Goal: Information Seeking & Learning: Compare options

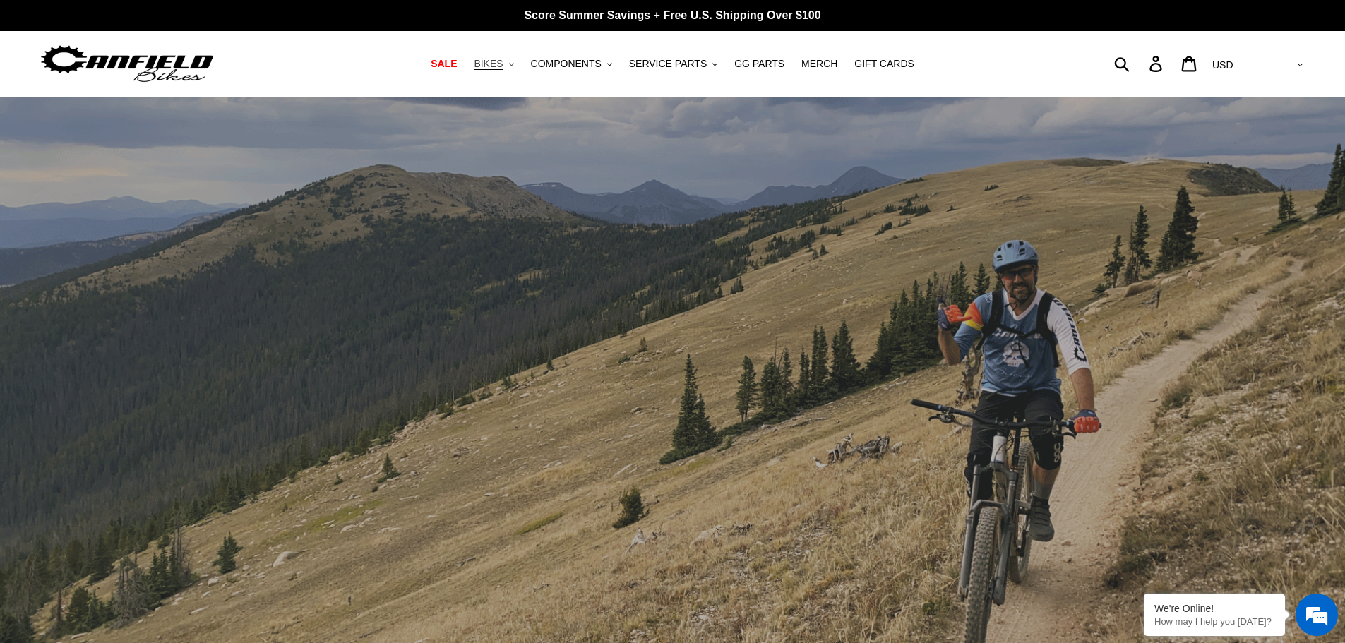
click at [503, 58] on span "BIKES" at bounding box center [488, 64] width 29 height 12
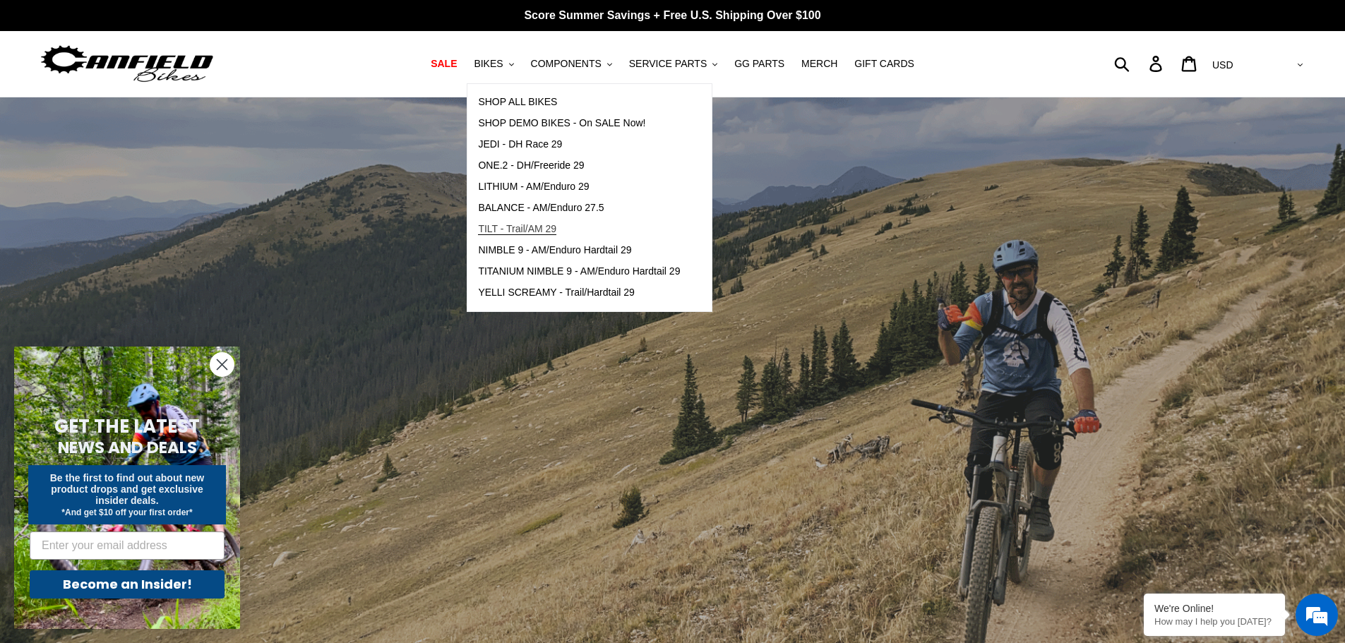
click at [539, 225] on span "TILT - Trail/AM 29" at bounding box center [517, 229] width 78 height 12
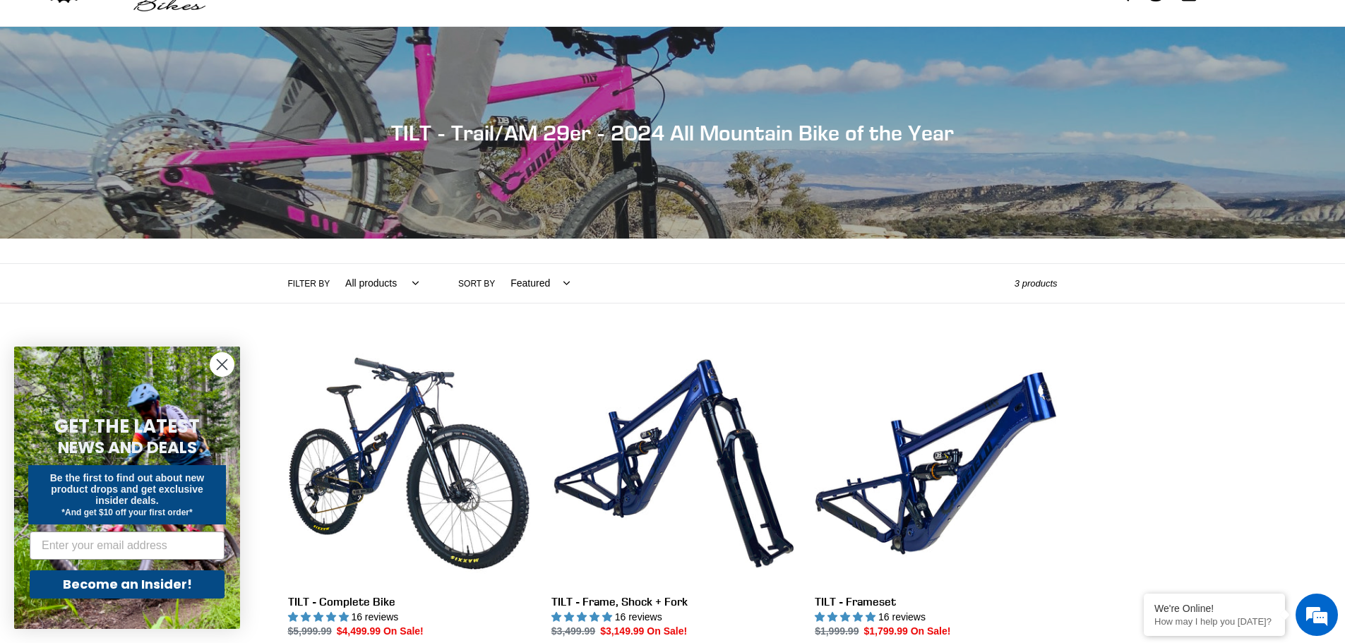
scroll to position [282, 0]
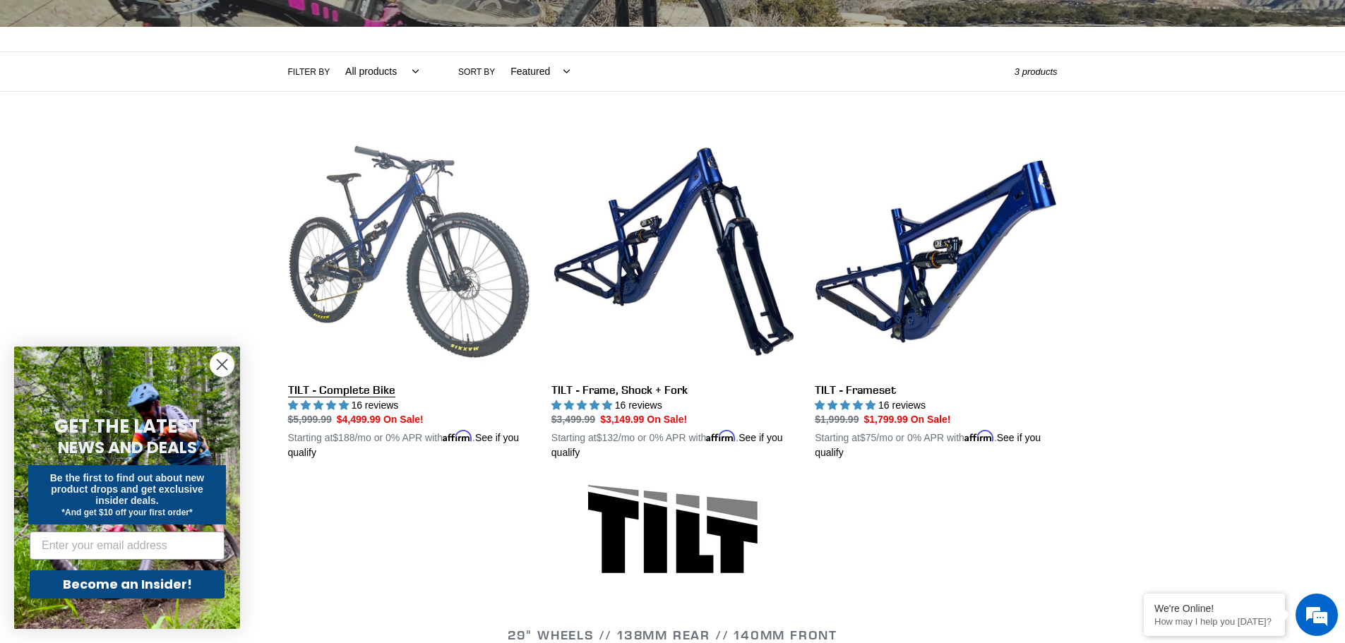
click at [370, 252] on link "TILT - Complete Bike" at bounding box center [409, 296] width 242 height 330
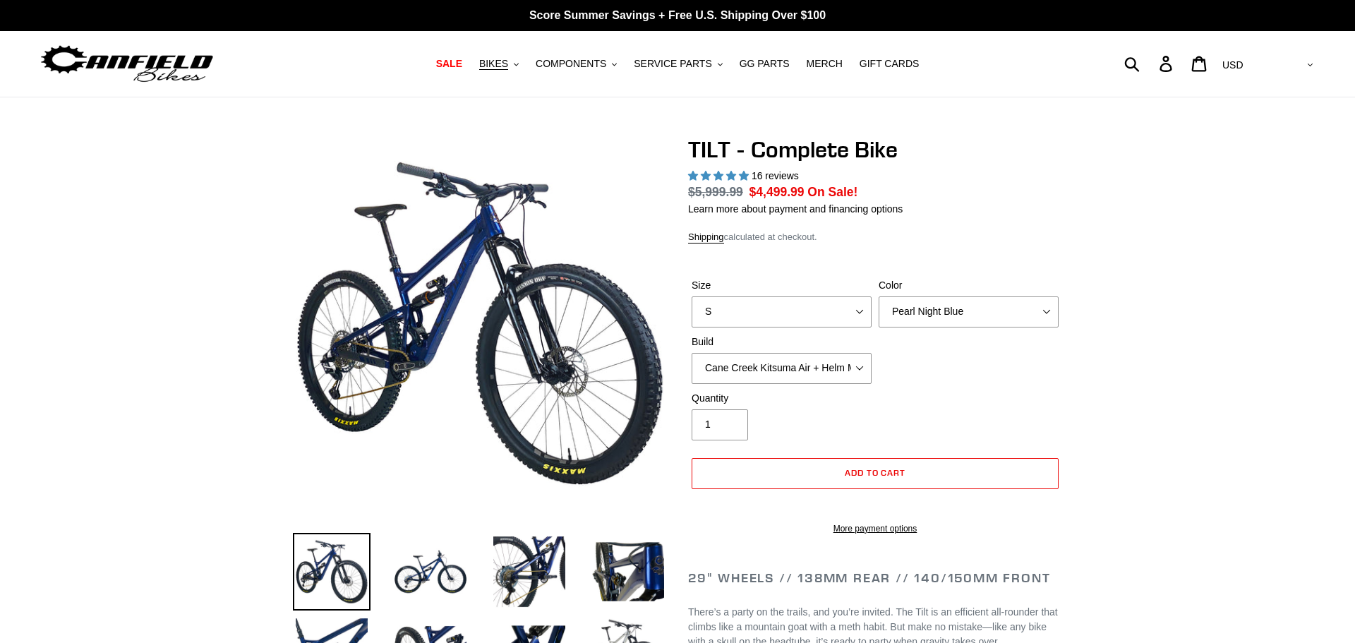
select select "highest-rating"
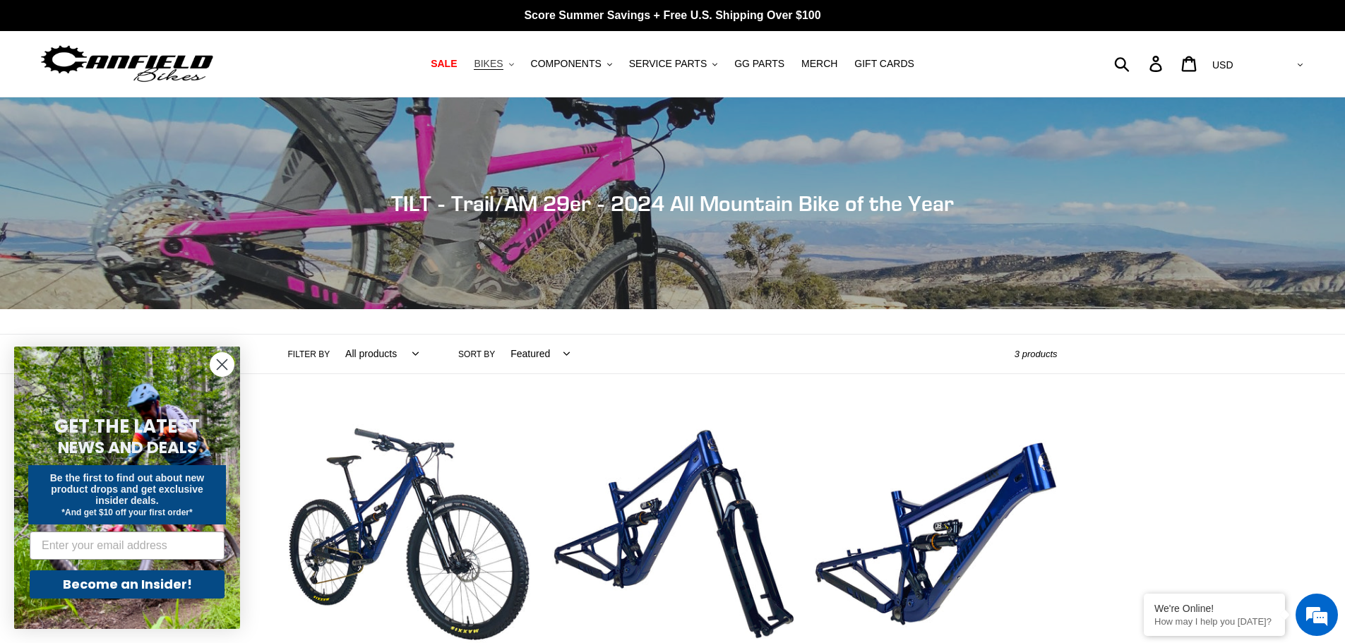
click at [503, 60] on span "BIKES" at bounding box center [488, 64] width 29 height 12
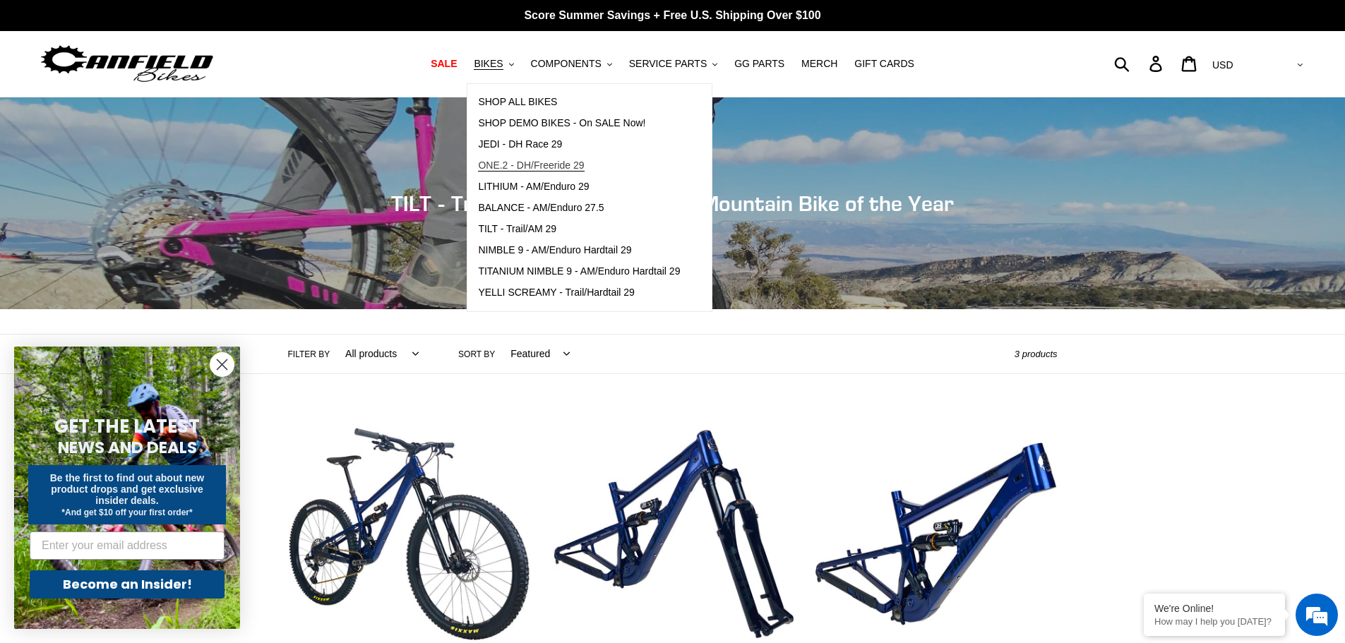
click at [567, 165] on span "ONE.2 - DH/Freeride 29" at bounding box center [531, 166] width 106 height 12
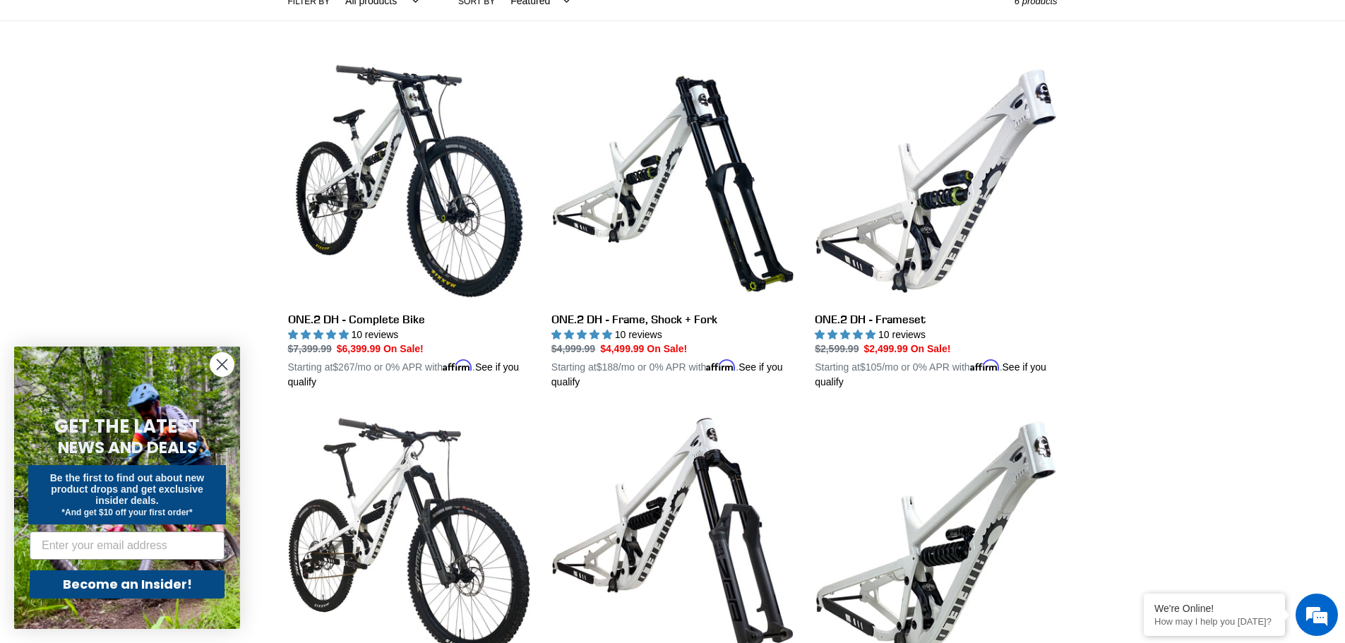
scroll to position [565, 0]
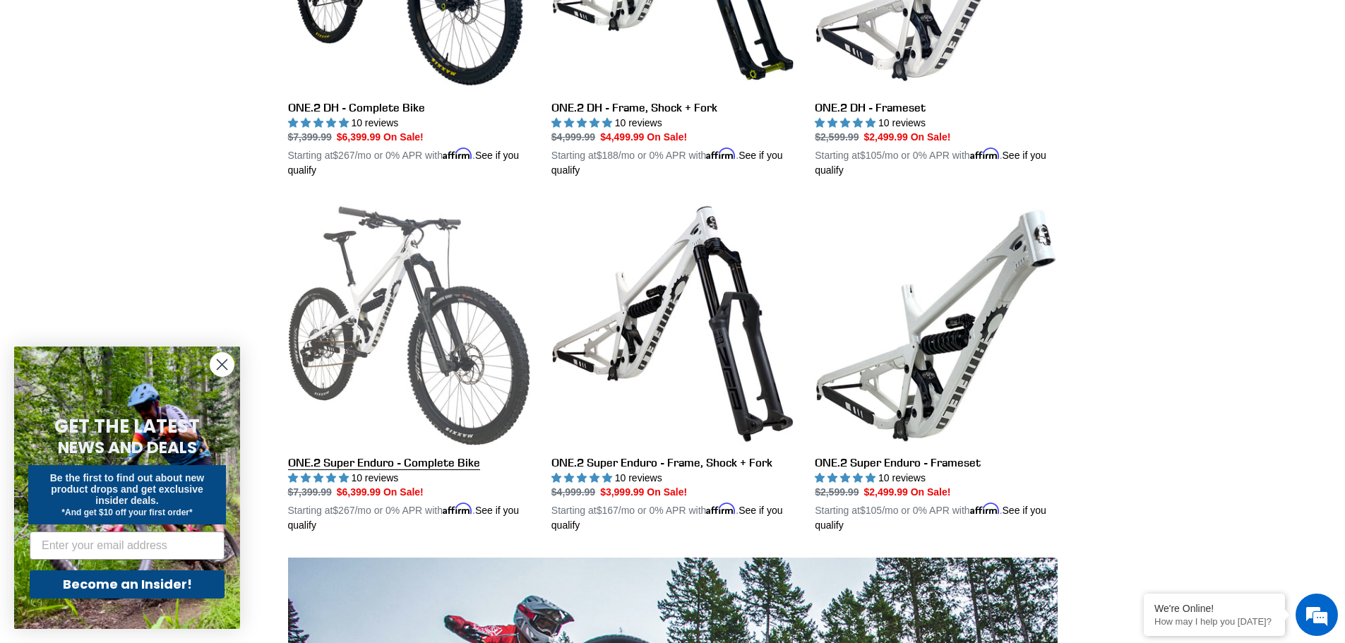
click at [439, 327] on link "ONE.2 Super Enduro - Complete Bike" at bounding box center [409, 368] width 242 height 330
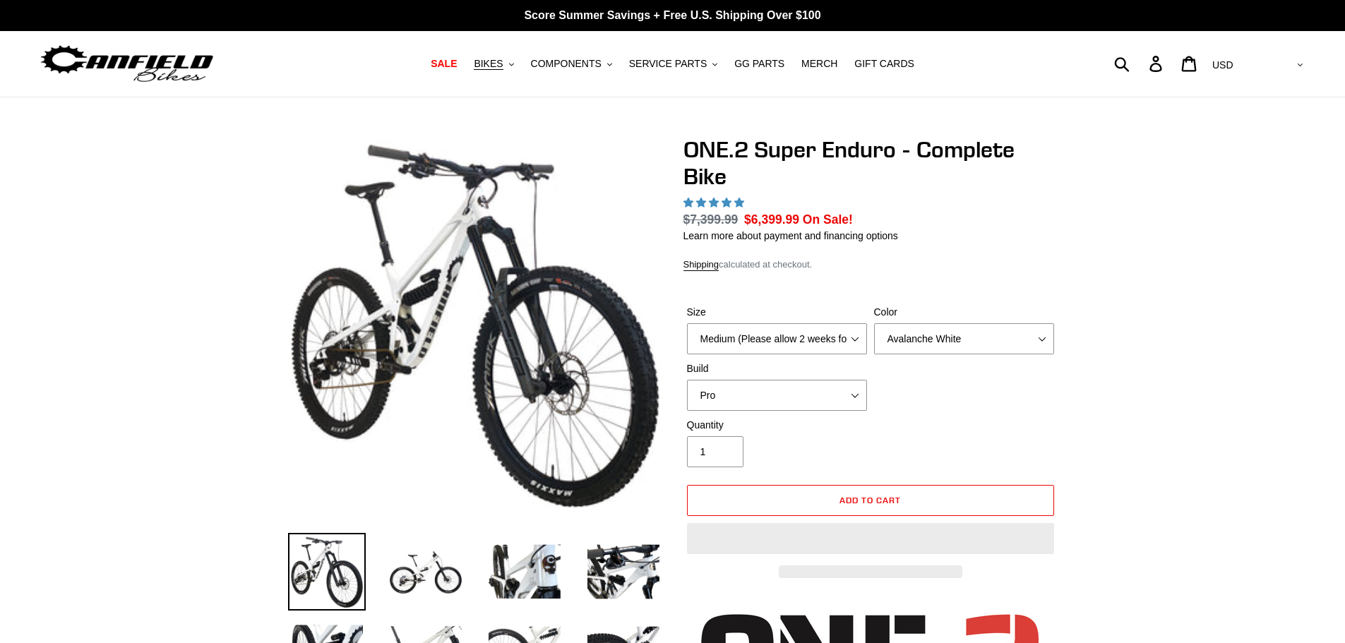
select select "highest-rating"
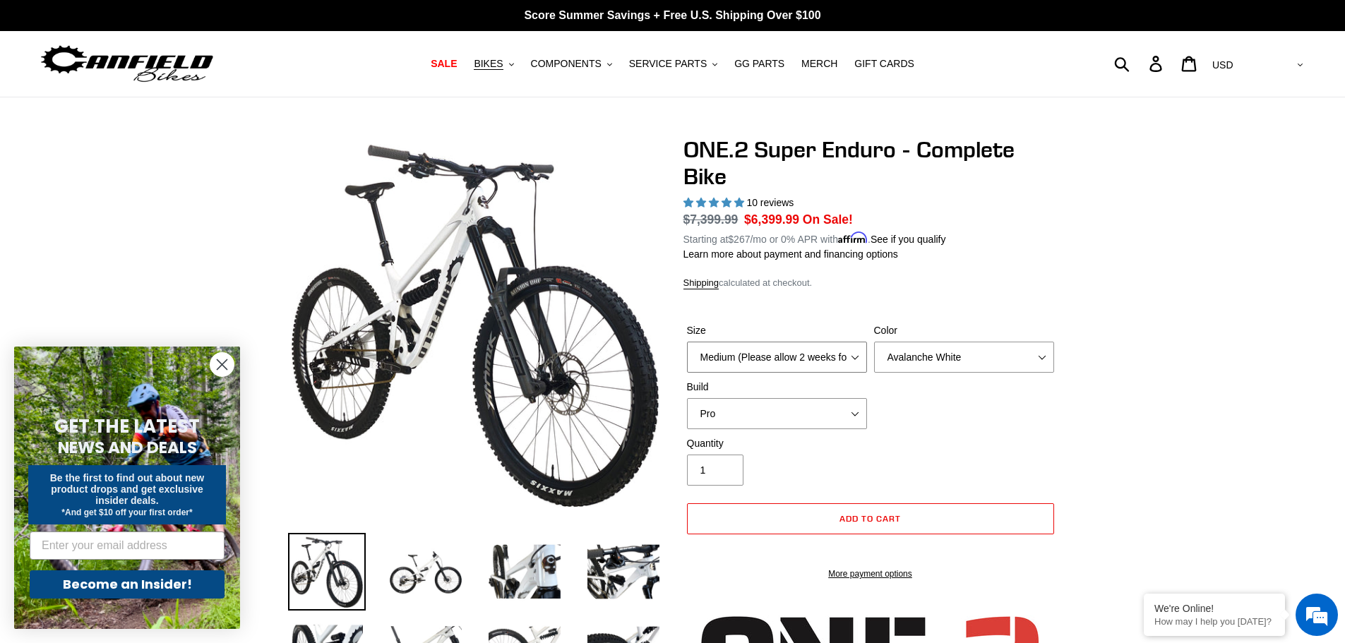
click at [850, 344] on select "Medium (Please allow 2 weeks for delivery) Large (Sold Out)" at bounding box center [777, 357] width 180 height 31
select select "Large (Sold Out)"
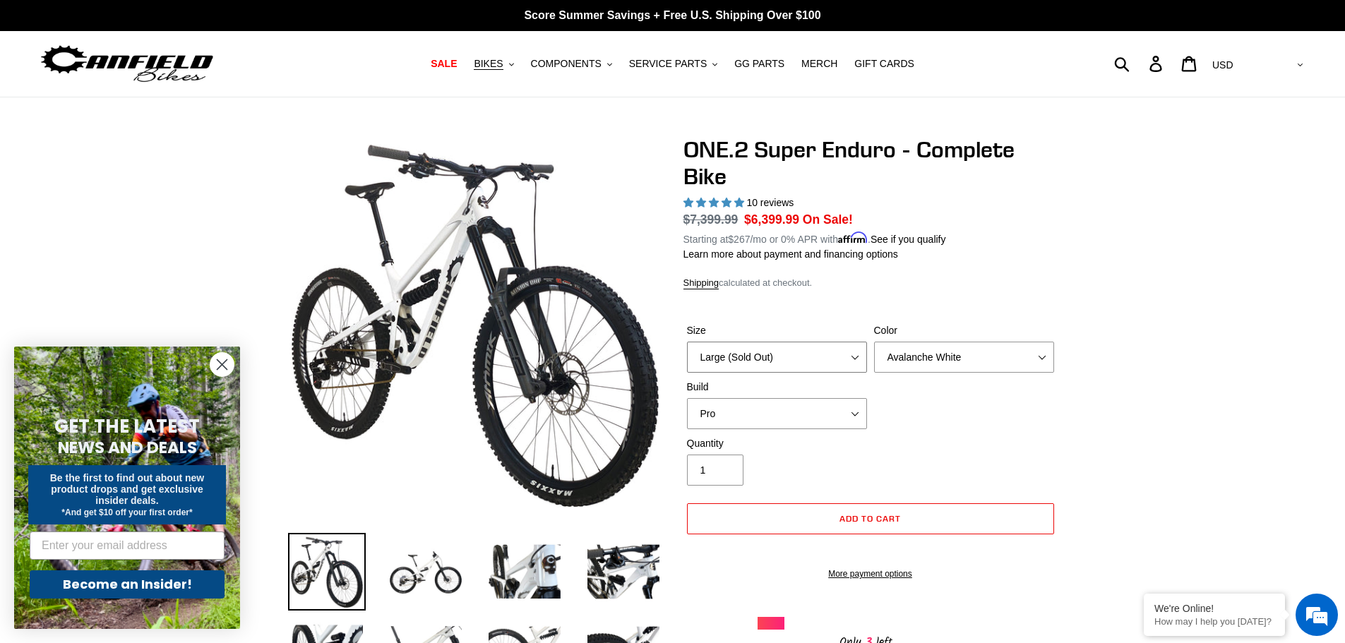
click at [687, 342] on select "Medium (Please allow 2 weeks for delivery) Large (Sold Out)" at bounding box center [777, 357] width 180 height 31
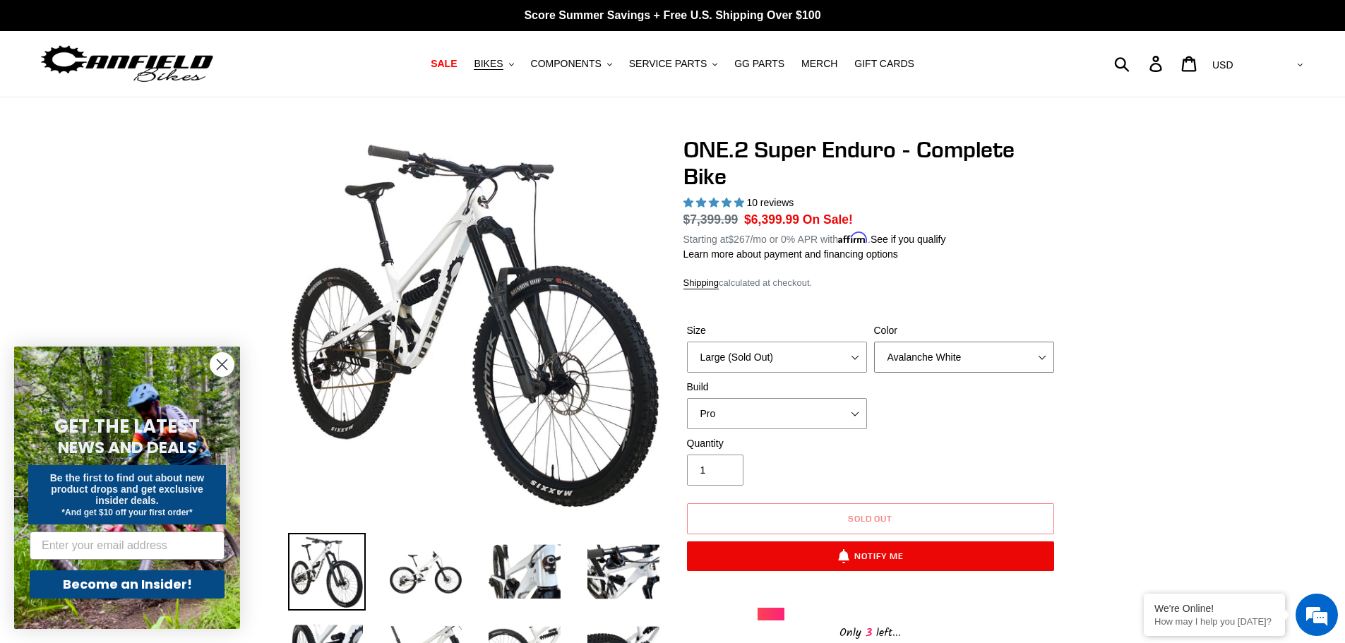
click at [913, 352] on select "Avalanche White Bentonite Grey" at bounding box center [964, 357] width 180 height 31
select select "Bentonite Grey"
click at [874, 342] on select "Avalanche White Bentonite Grey" at bounding box center [964, 357] width 180 height 31
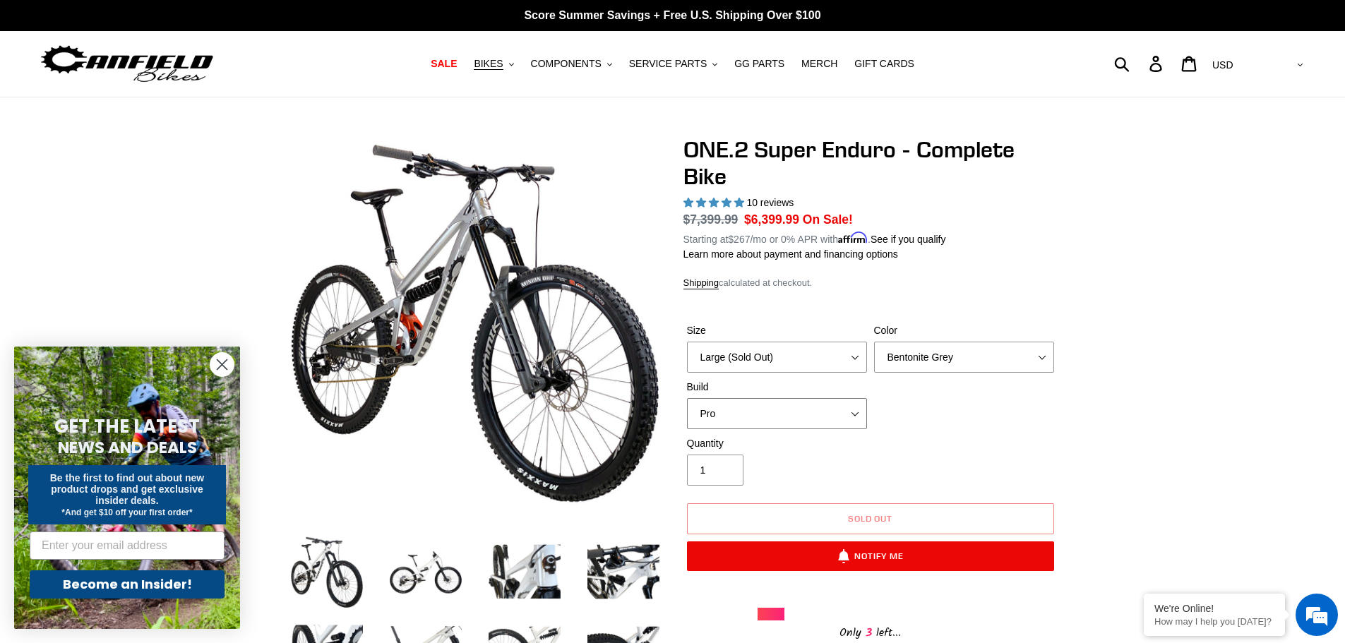
click at [831, 411] on select "Pro" at bounding box center [777, 413] width 180 height 31
click at [431, 581] on img at bounding box center [426, 572] width 78 height 78
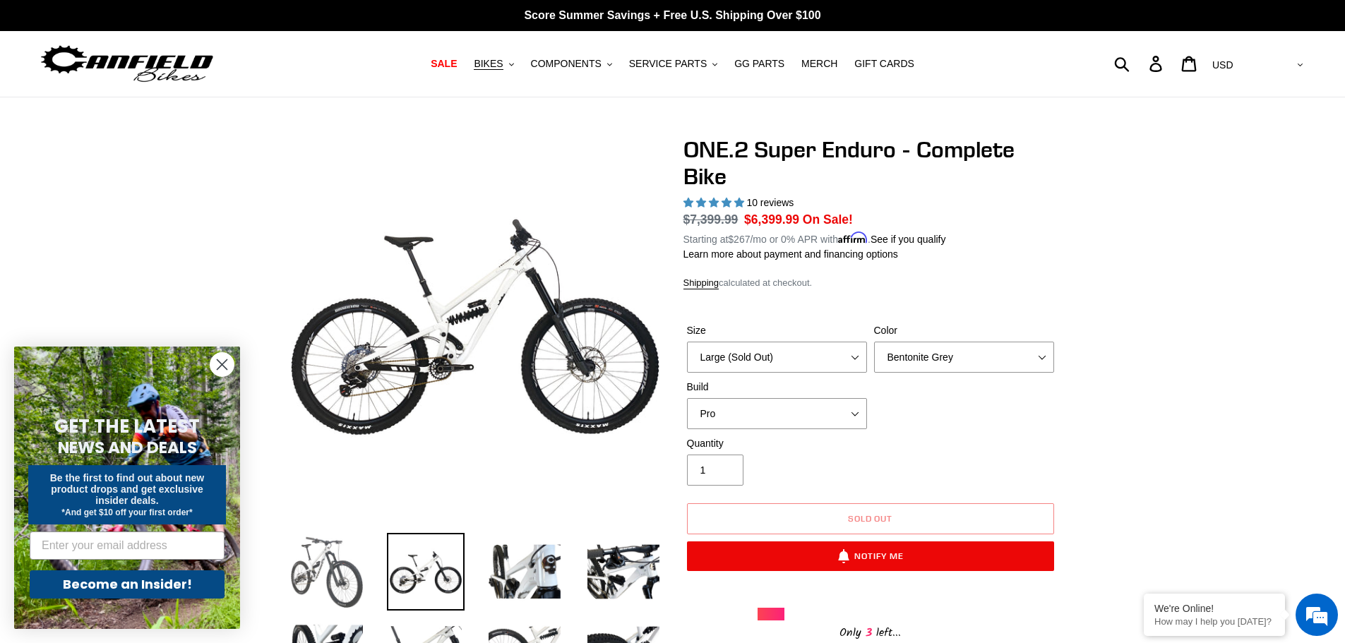
click at [296, 576] on img at bounding box center [327, 572] width 78 height 78
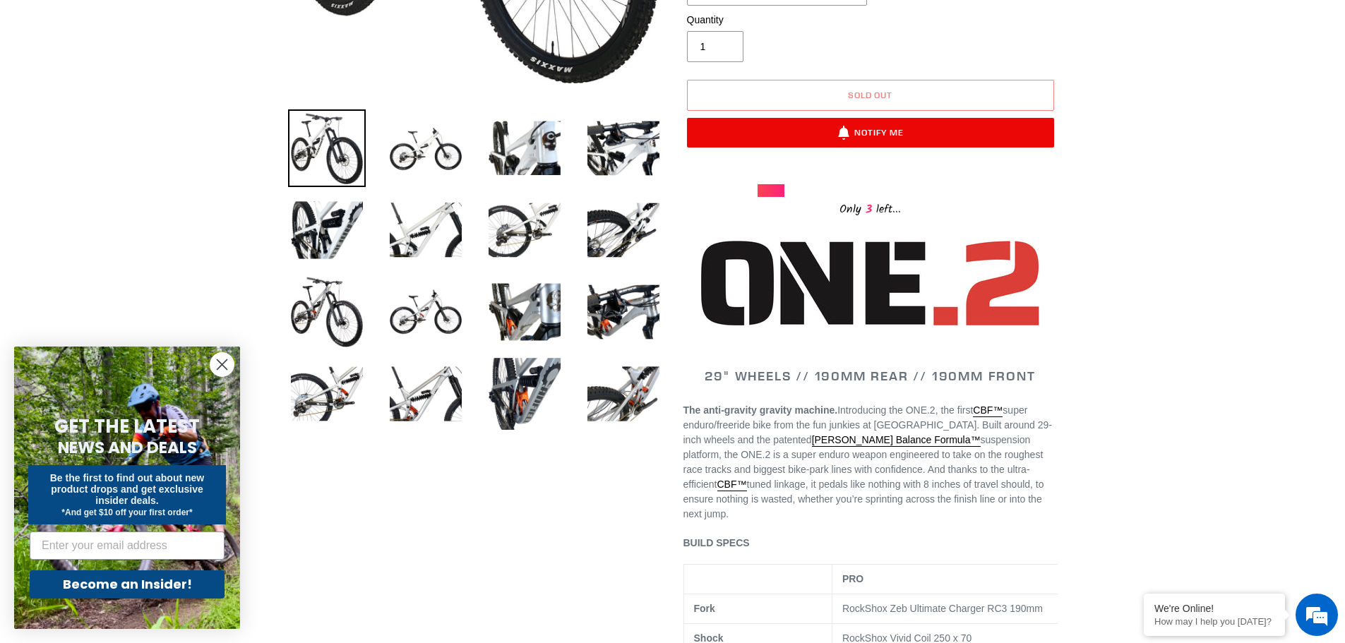
scroll to position [141, 0]
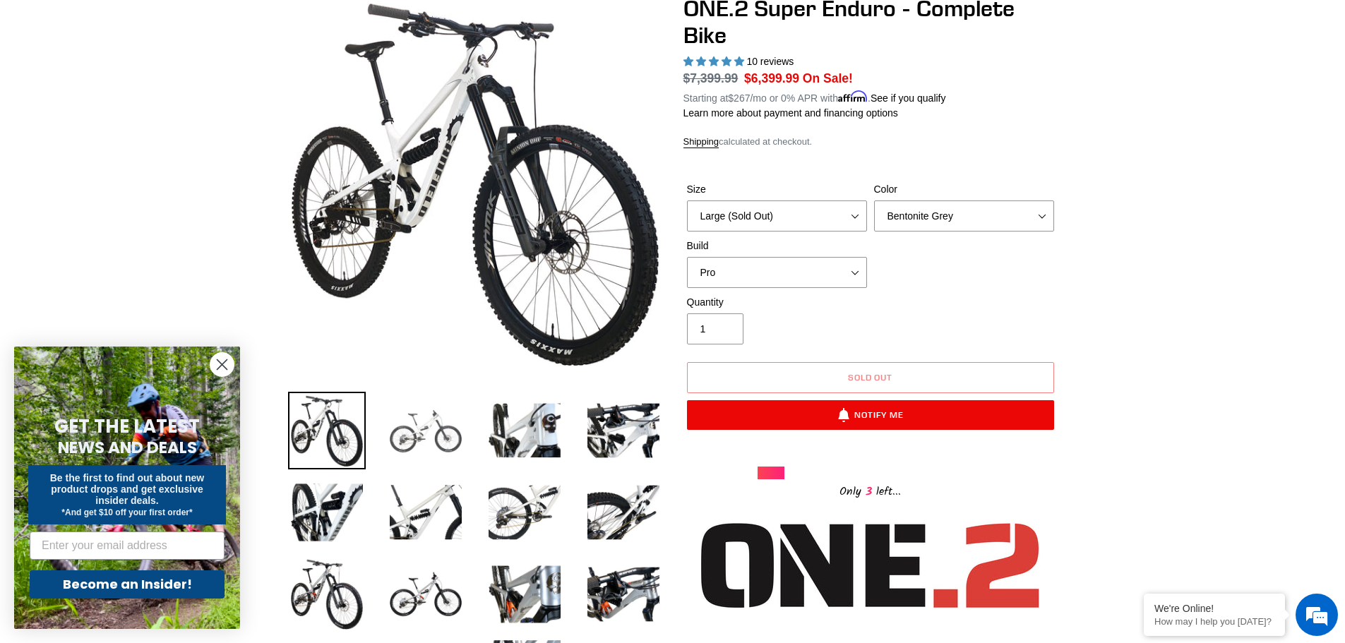
click at [397, 438] on img at bounding box center [426, 431] width 78 height 78
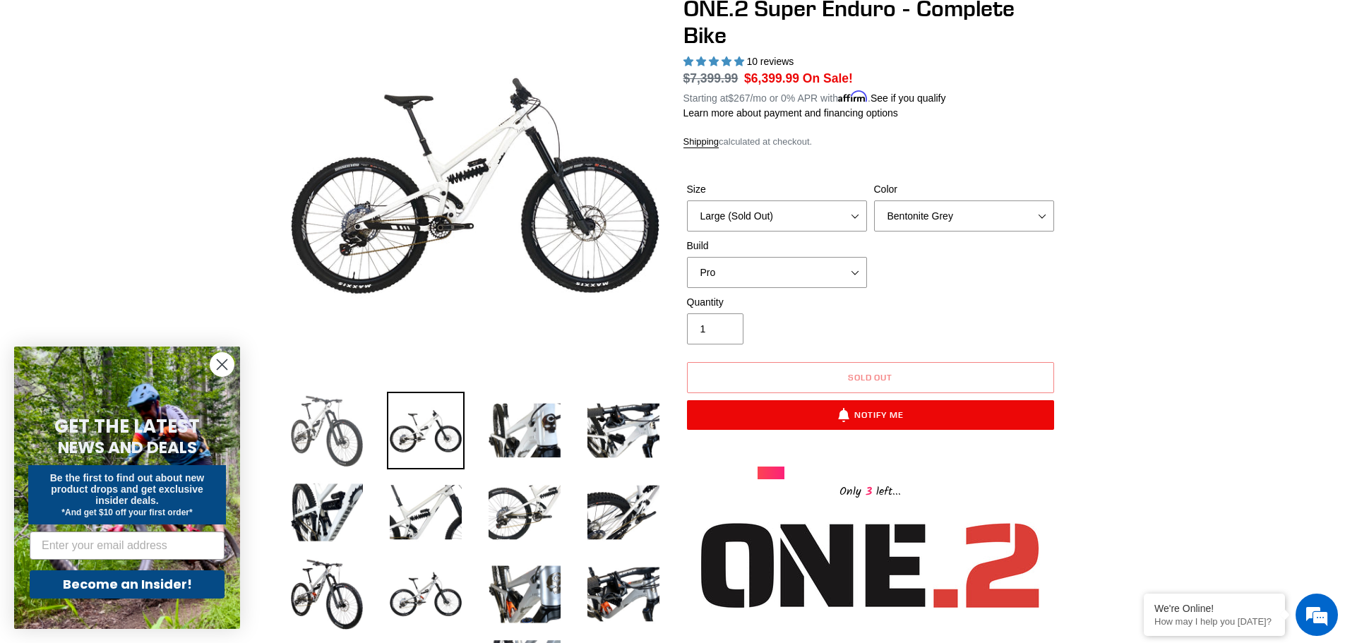
scroll to position [71, 0]
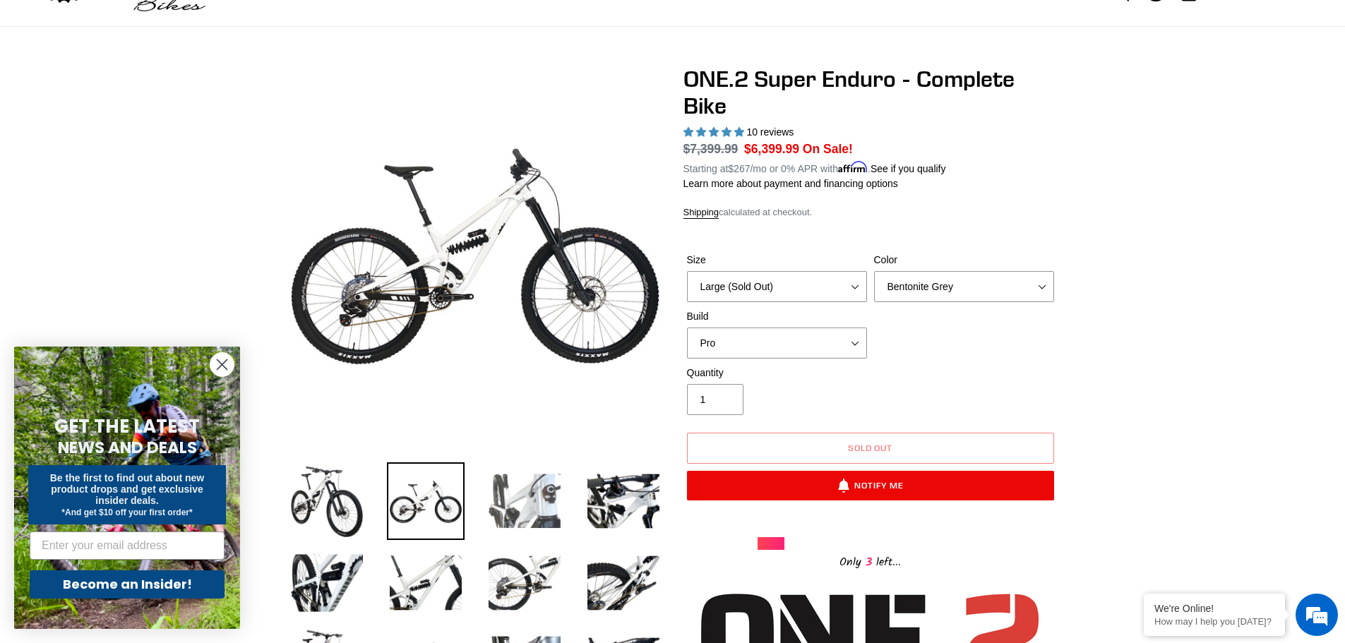
click at [488, 496] on img at bounding box center [525, 501] width 78 height 78
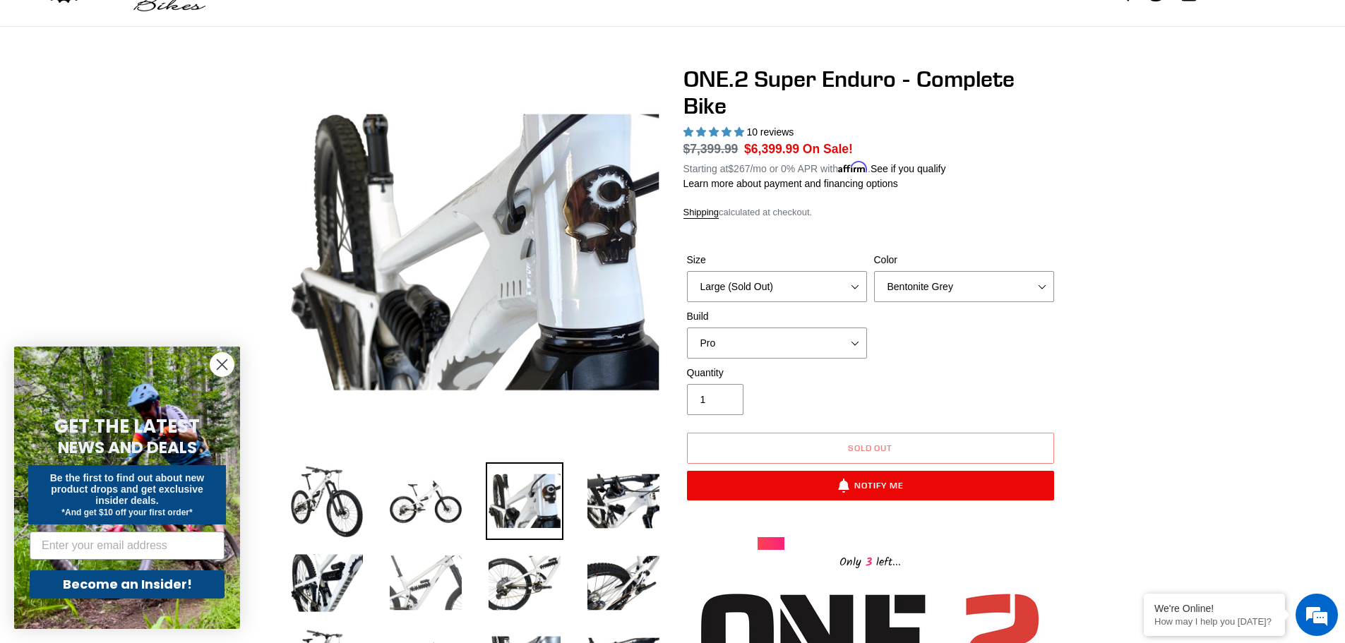
scroll to position [141, 0]
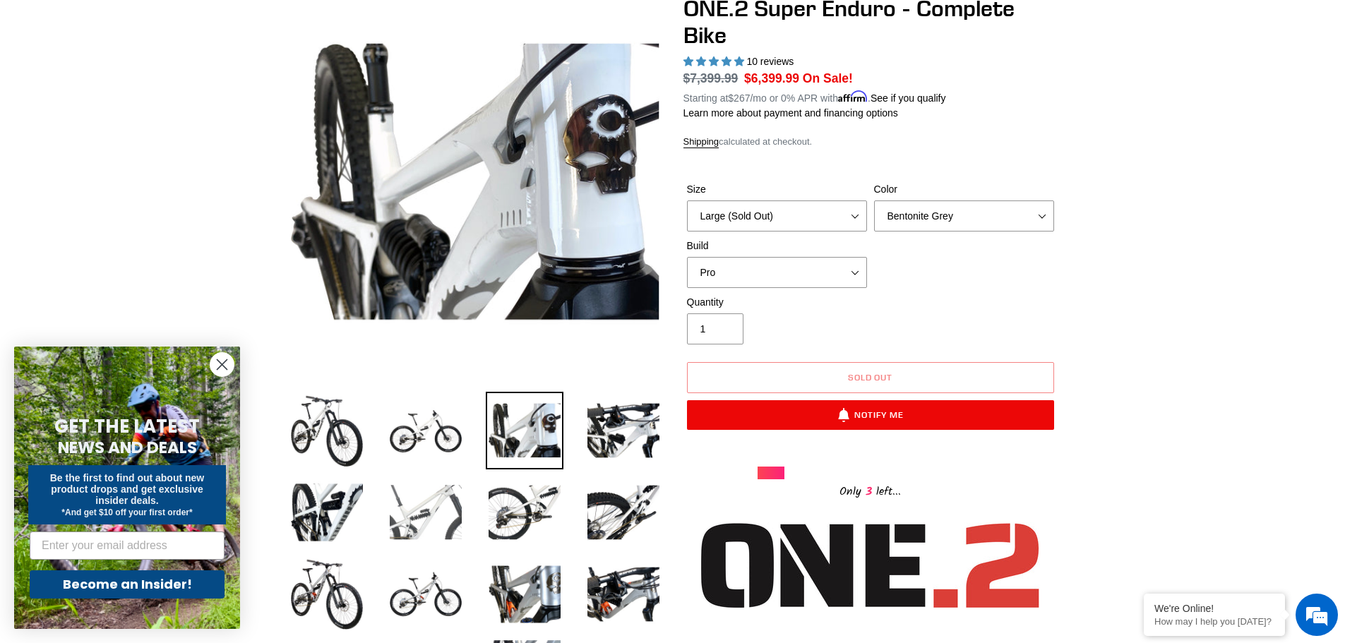
click at [416, 474] on img at bounding box center [426, 513] width 78 height 78
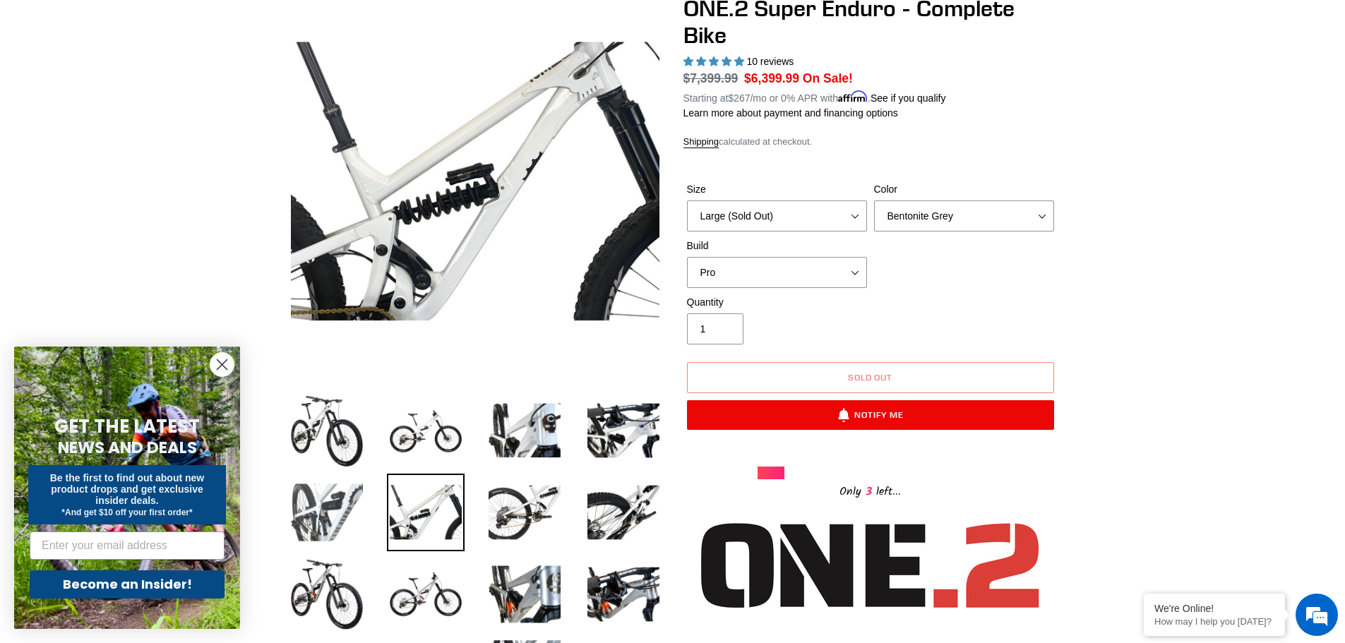
click at [314, 509] on img at bounding box center [327, 513] width 78 height 78
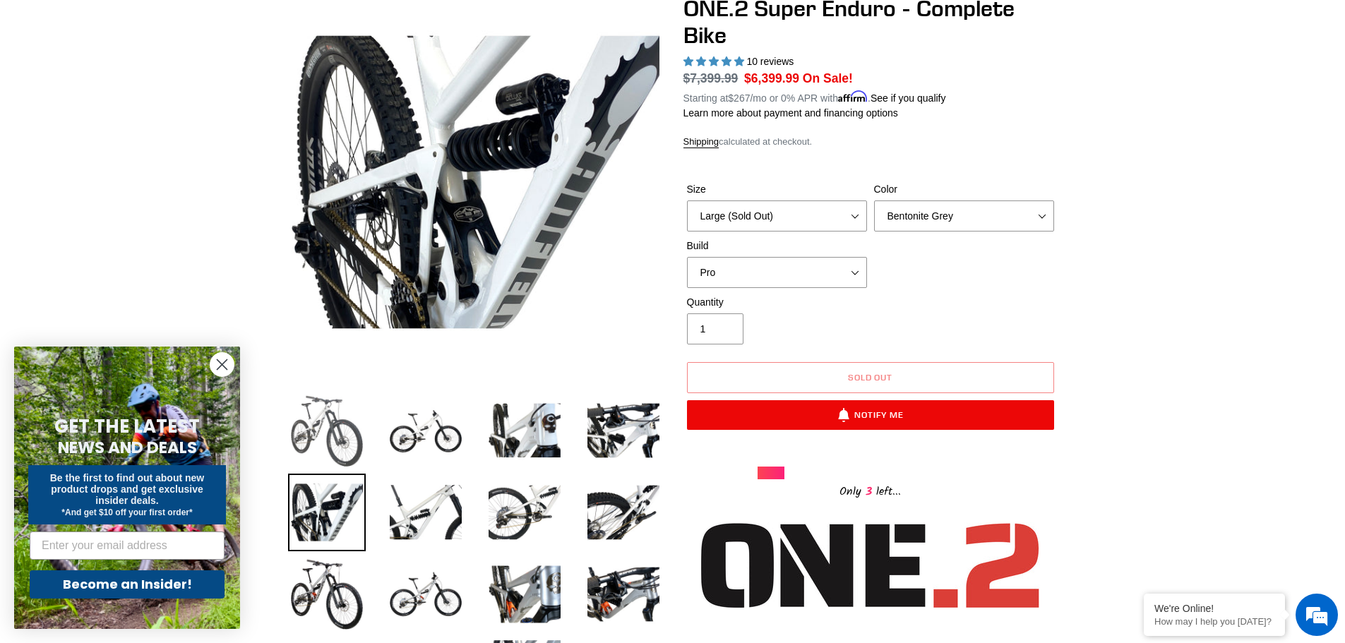
click at [319, 431] on img at bounding box center [327, 431] width 78 height 78
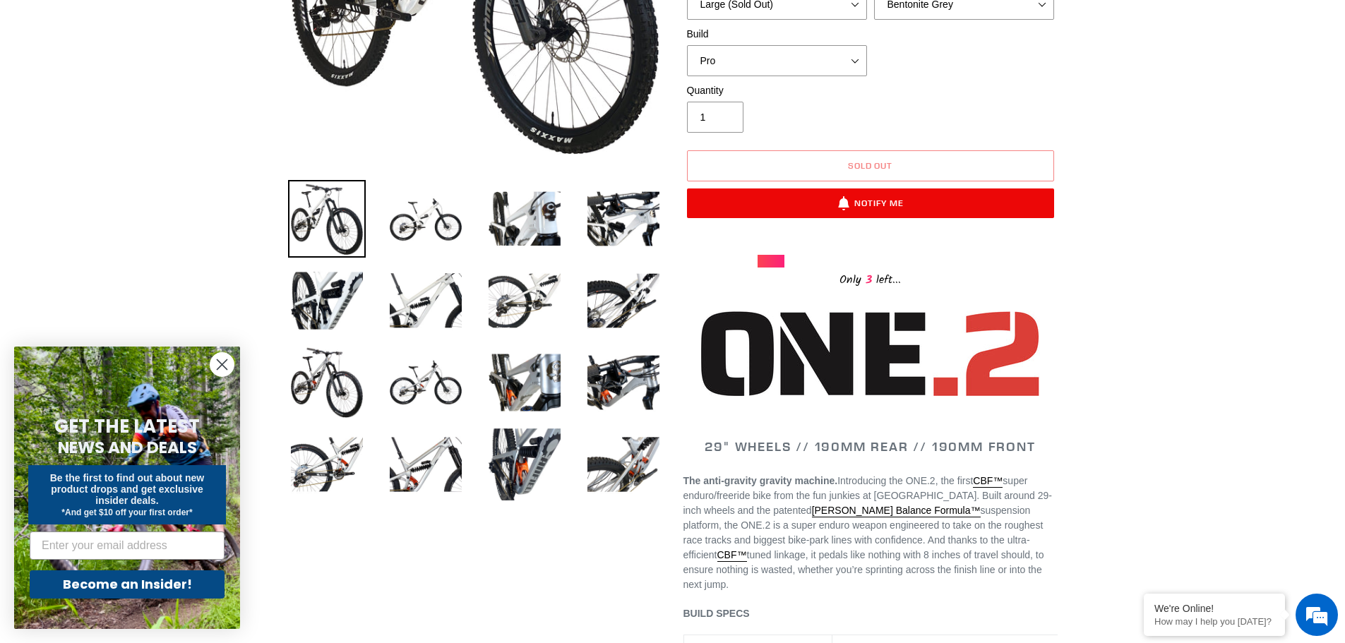
scroll to position [0, 0]
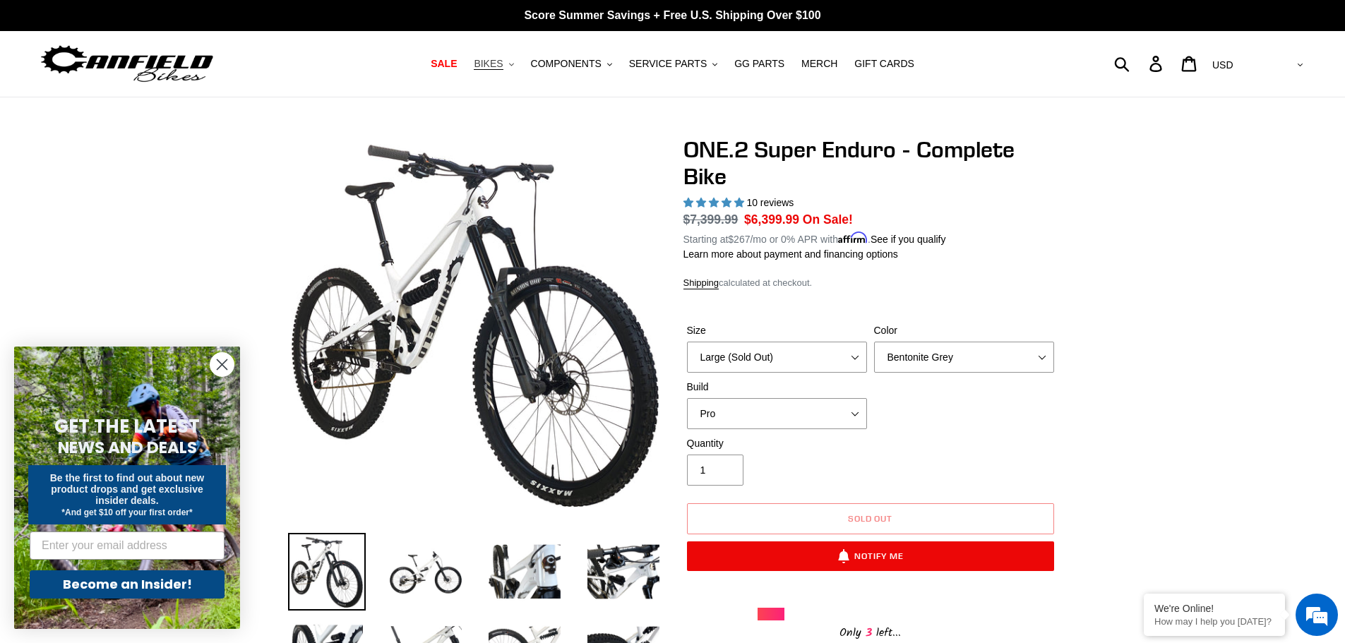
click at [503, 62] on span "BIKES" at bounding box center [488, 64] width 29 height 12
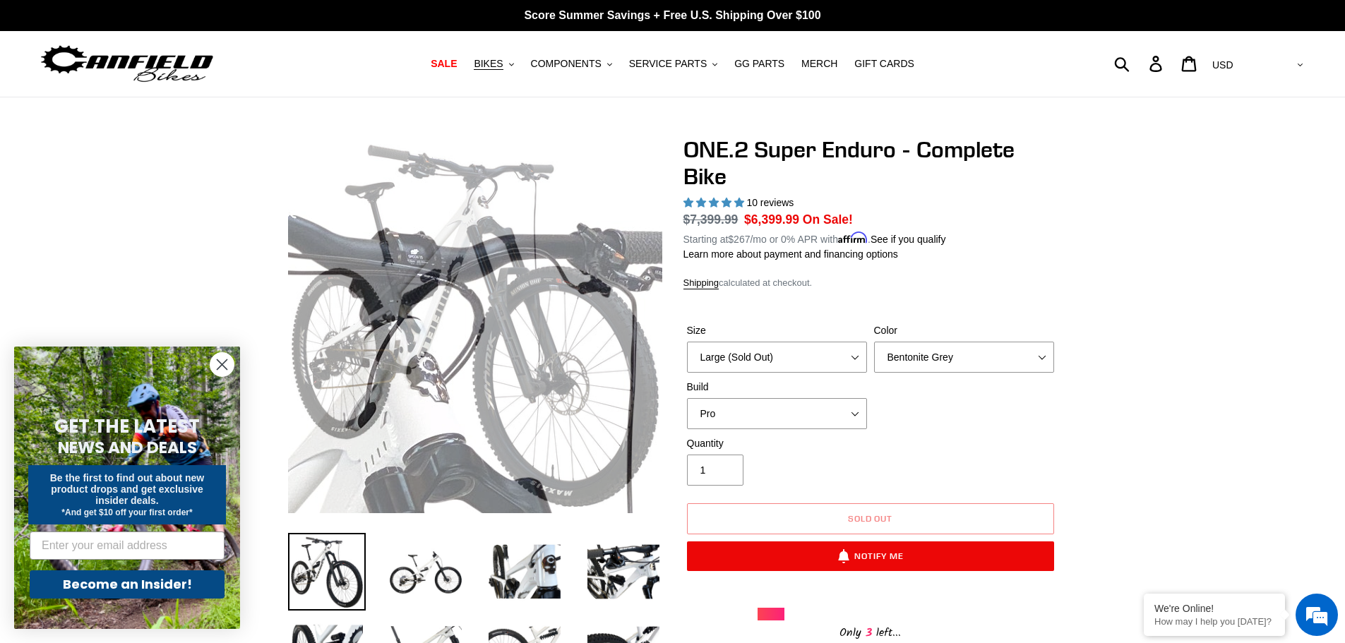
drag, startPoint x: 614, startPoint y: 409, endPoint x: 527, endPoint y: 85, distance: 335.4
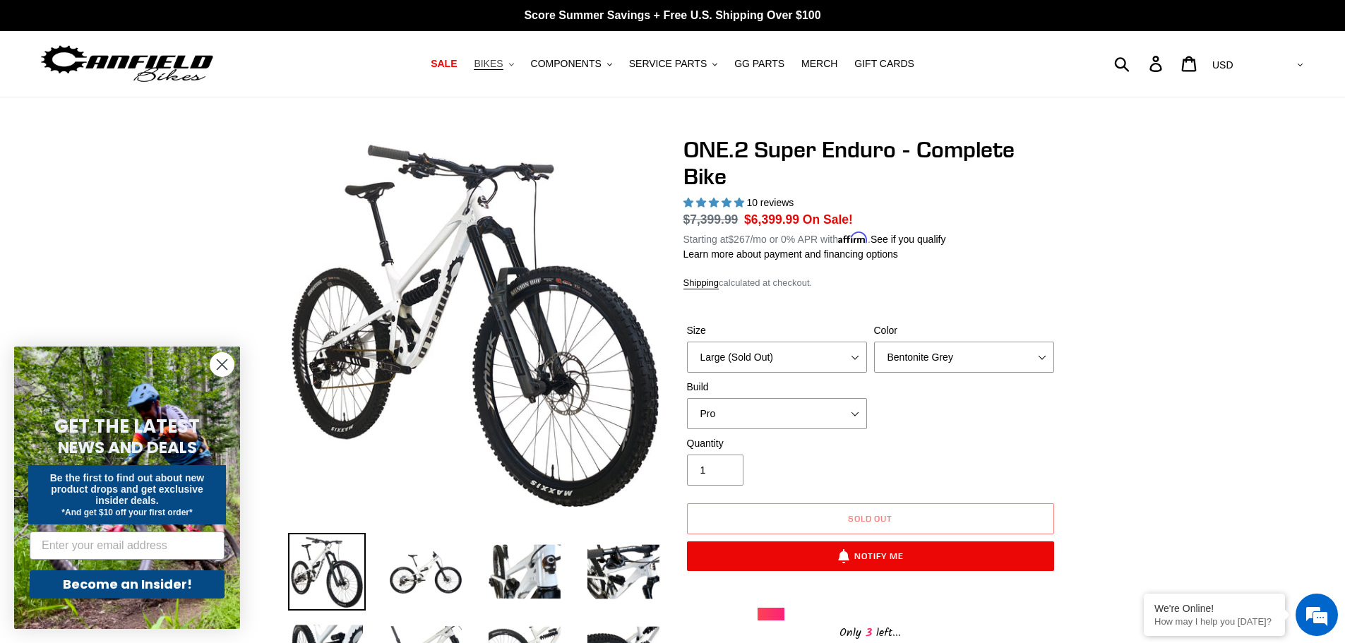
click at [519, 61] on button "BIKES .cls-1{fill:#231f20}" at bounding box center [494, 63] width 54 height 19
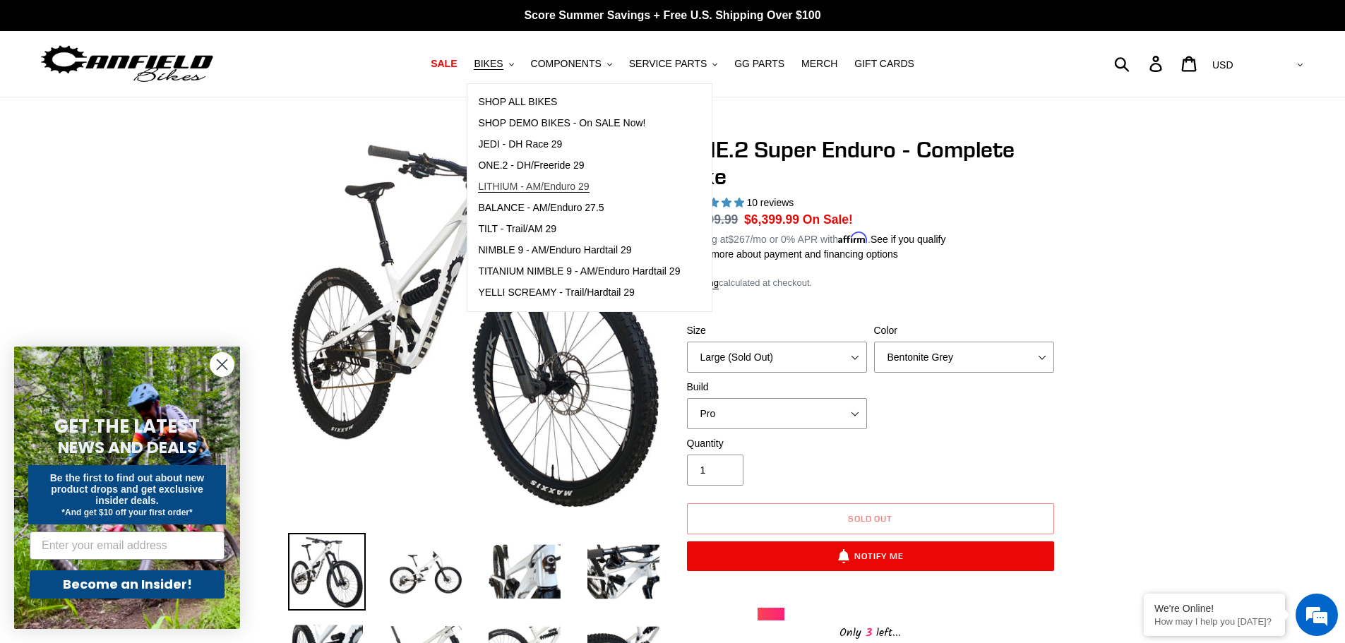
click at [573, 184] on span "LITHIUM - AM/Enduro 29" at bounding box center [533, 187] width 111 height 12
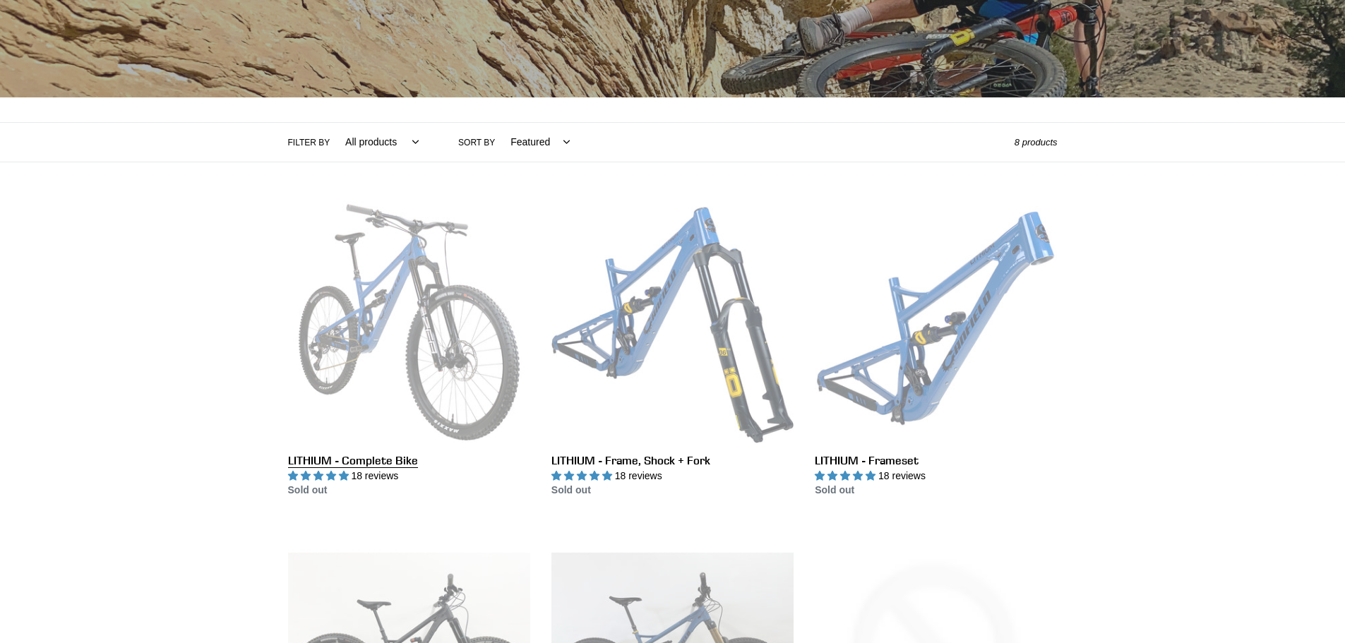
click at [387, 334] on link "LITHIUM - Complete Bike" at bounding box center [409, 349] width 242 height 297
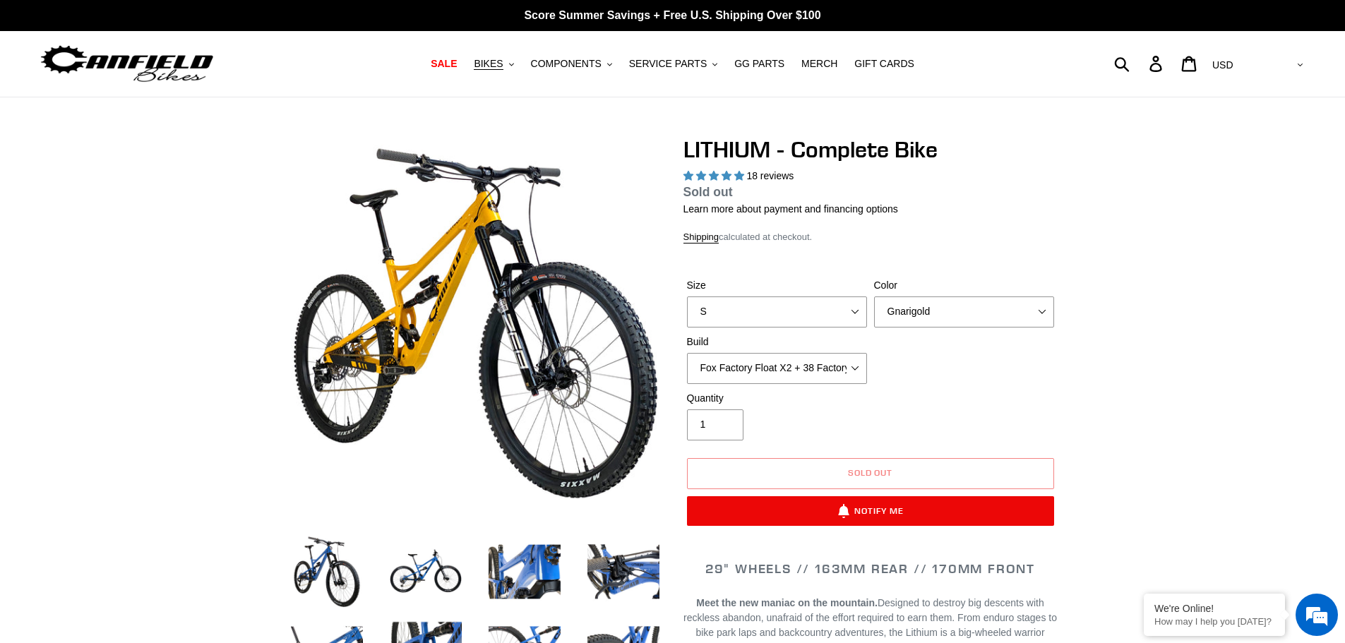
select select "highest-rating"
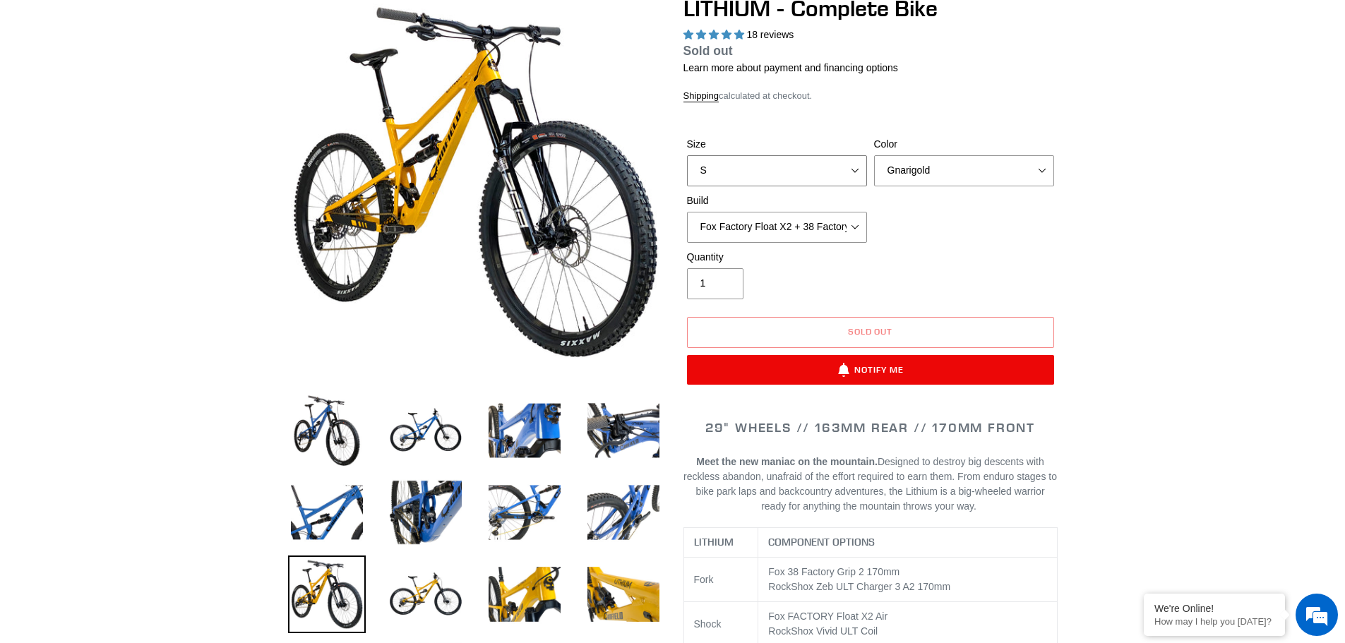
drag, startPoint x: 0, startPoint y: 0, endPoint x: 798, endPoint y: 165, distance: 814.5
click at [798, 165] on select "S M L XL" at bounding box center [777, 170] width 180 height 31
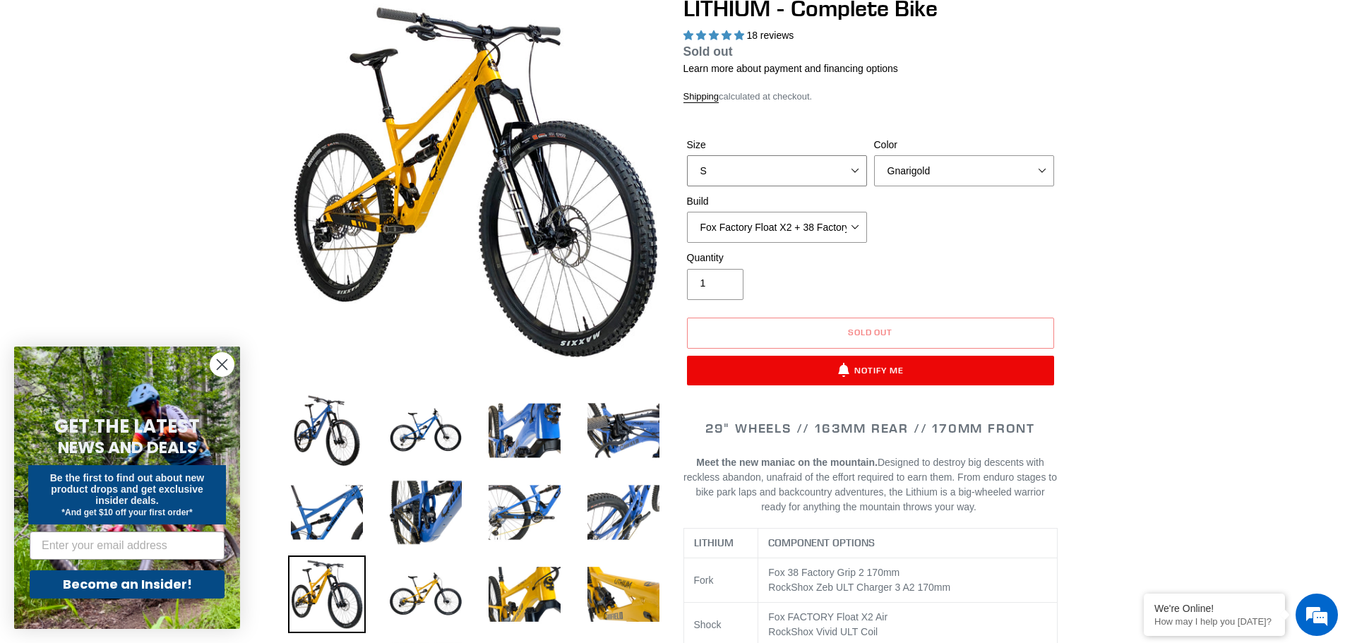
select select "L"
click at [687, 155] on select "S M L XL" at bounding box center [777, 170] width 180 height 31
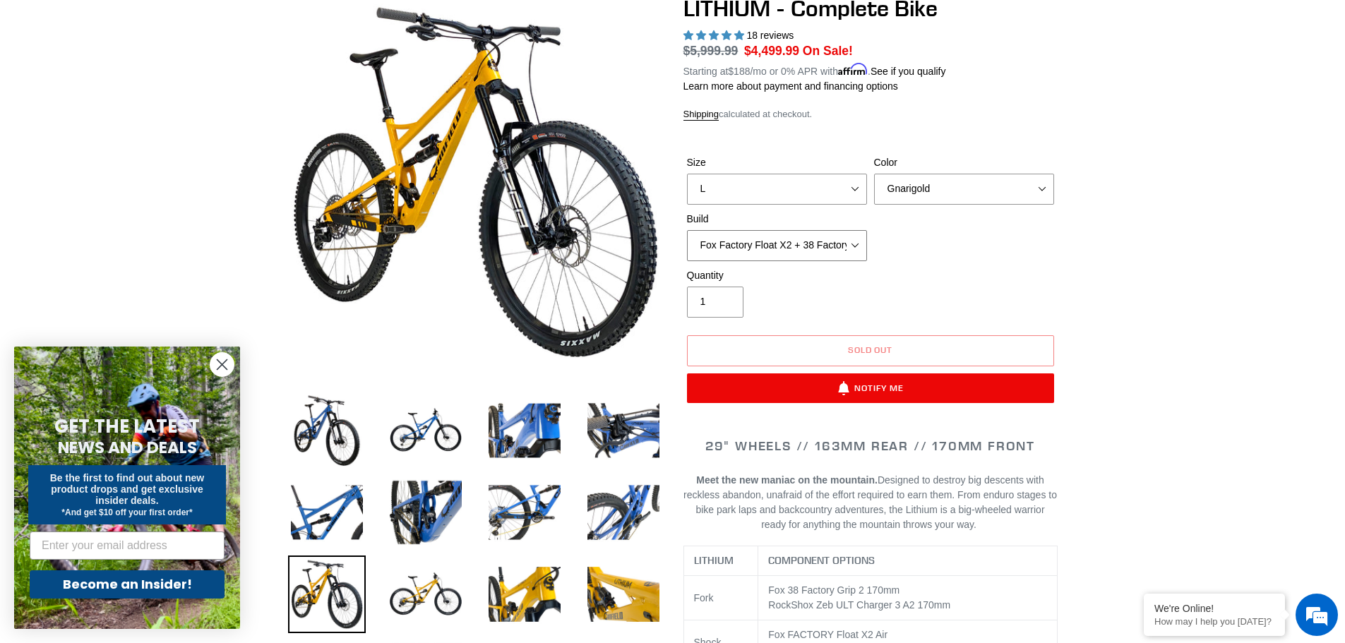
click at [805, 241] on select "Fox Factory Float X2 + 38 Factory Grip 2 170 + SRAM GX Fox Factory Float X2 + 3…" at bounding box center [777, 245] width 180 height 31
click at [810, 239] on select "Fox Factory Float X2 + 38 Factory Grip 2 170 + SRAM GX Fox Factory Float X2 + 3…" at bounding box center [777, 245] width 180 height 31
click at [999, 182] on select "Gnarigold Blue Velvet Stealth Black" at bounding box center [964, 189] width 180 height 31
click at [874, 174] on select "Gnarigold Blue Velvet Stealth Black" at bounding box center [964, 189] width 180 height 31
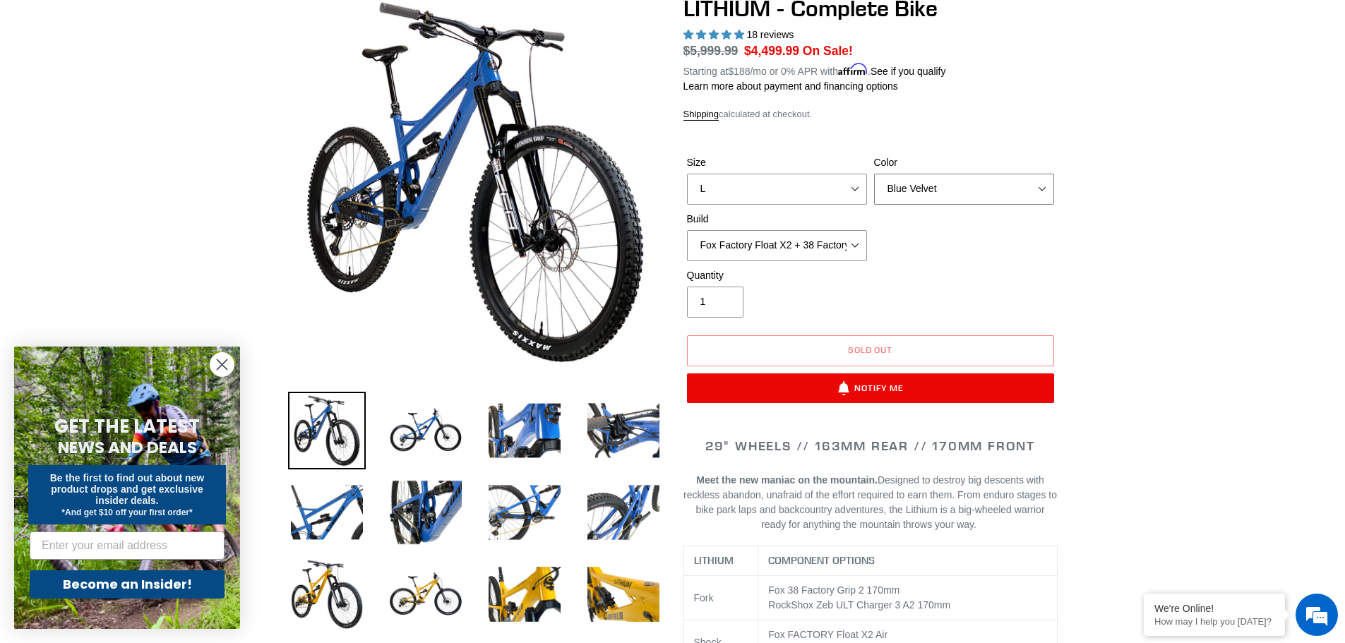
scroll to position [71, 0]
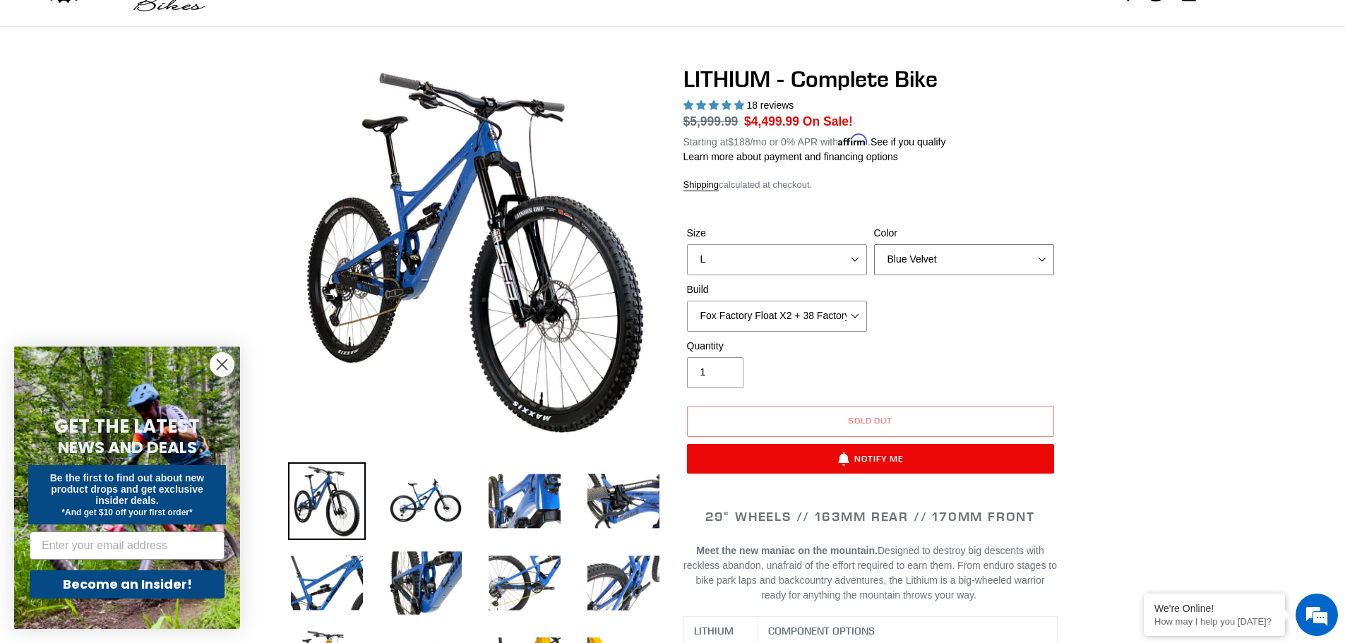
click at [976, 267] on select "Gnarigold Blue Velvet Stealth Black" at bounding box center [964, 259] width 180 height 31
click at [874, 244] on select "Gnarigold Blue Velvet Stealth Black" at bounding box center [964, 259] width 180 height 31
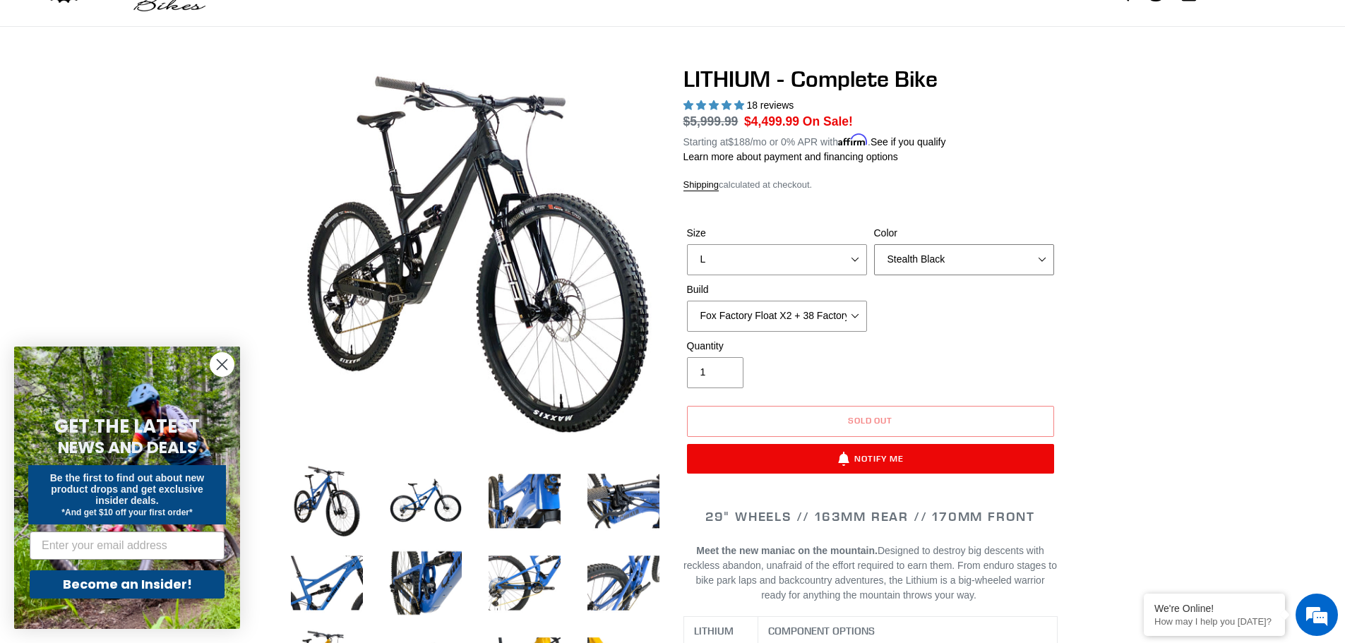
click at [993, 267] on select "Gnarigold Blue Velvet Stealth Black" at bounding box center [964, 259] width 180 height 31
click at [874, 244] on select "Gnarigold Blue Velvet Stealth Black" at bounding box center [964, 259] width 180 height 31
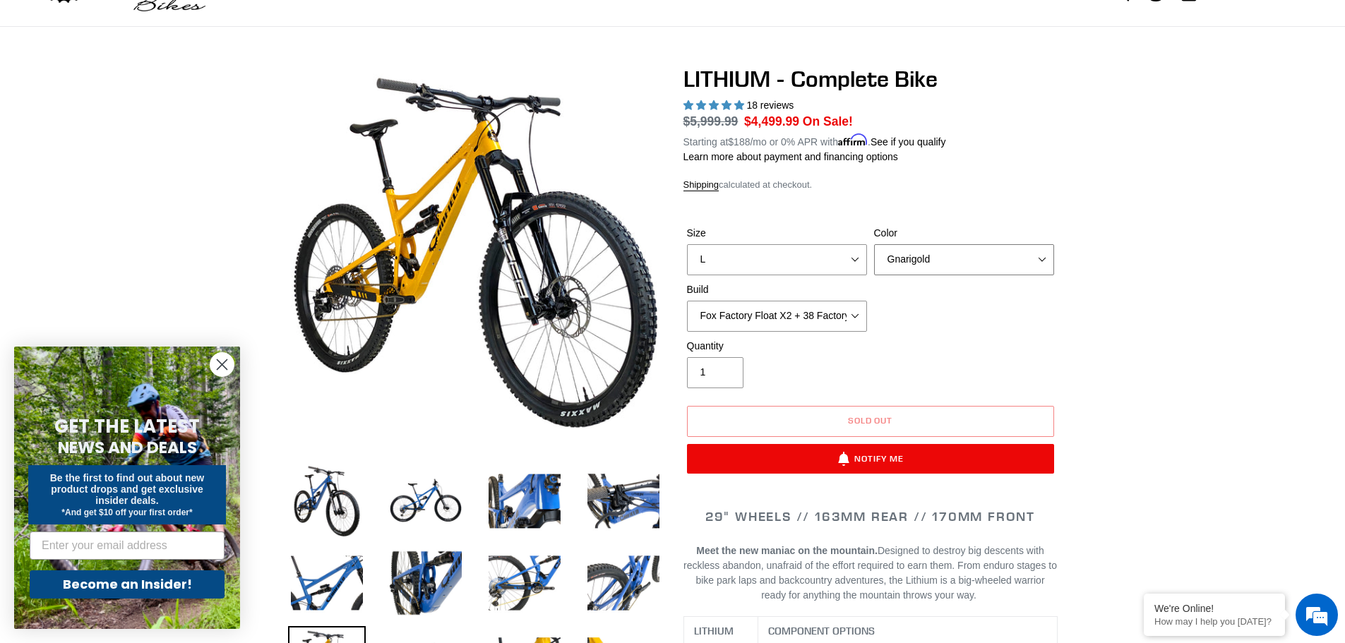
click at [972, 251] on select "Gnarigold Blue Velvet Stealth Black" at bounding box center [964, 259] width 180 height 31
click at [874, 244] on select "Gnarigold Blue Velvet Stealth Black" at bounding box center [964, 259] width 180 height 31
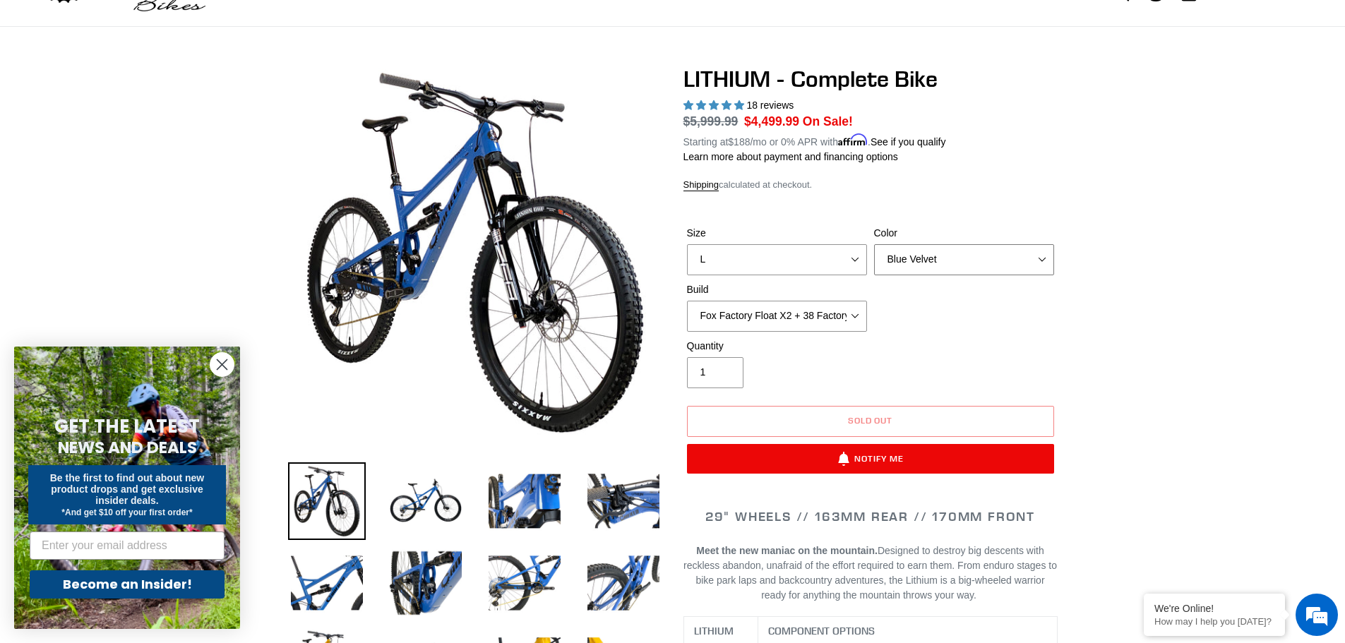
click at [973, 269] on select "Gnarigold Blue Velvet Stealth Black" at bounding box center [964, 259] width 180 height 31
select select "Stealth Black"
click at [874, 244] on select "Gnarigold Blue Velvet Stealth Black" at bounding box center [964, 259] width 180 height 31
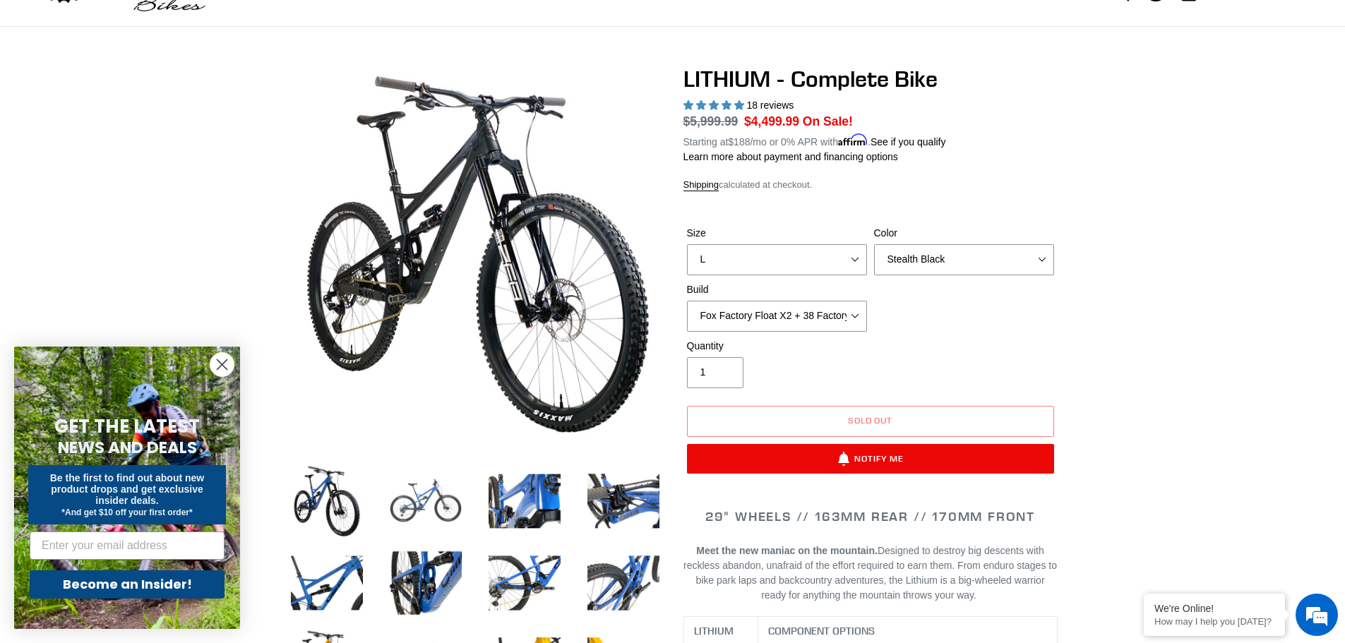
click at [403, 491] on img at bounding box center [426, 501] width 78 height 78
